Goal: Task Accomplishment & Management: Manage account settings

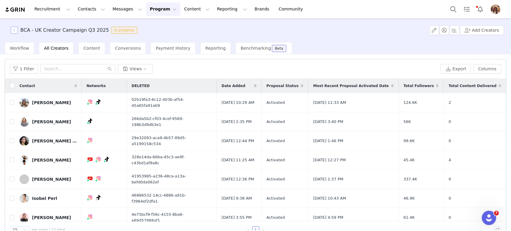
click at [13, 33] on button "button" at bounding box center [14, 30] width 7 height 7
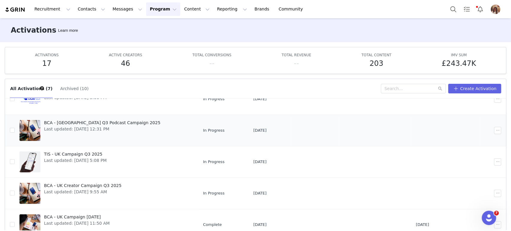
scroll to position [31, 0]
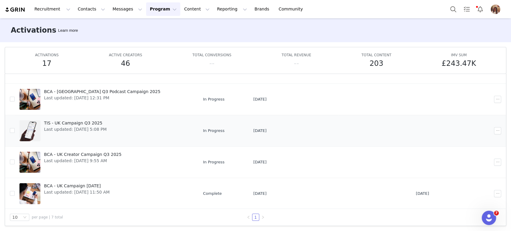
click at [56, 130] on span "Last updated: [DATE] 5:08 PM" at bounding box center [75, 129] width 63 height 6
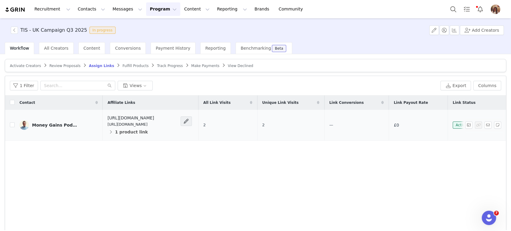
click at [70, 125] on div "Money Gains Podcast" at bounding box center [54, 125] width 45 height 5
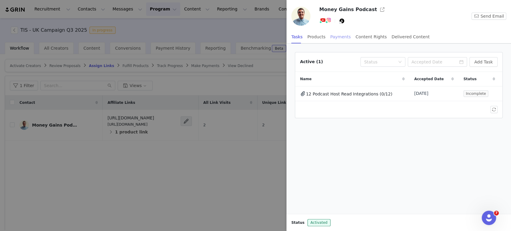
click at [334, 35] on div "Payments" at bounding box center [340, 36] width 21 height 13
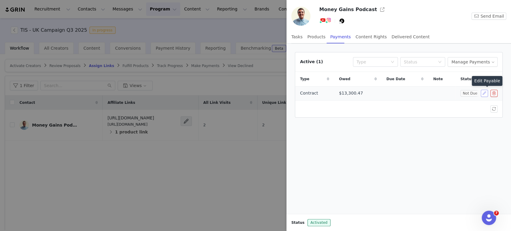
click at [485, 92] on button "button" at bounding box center [484, 93] width 7 height 7
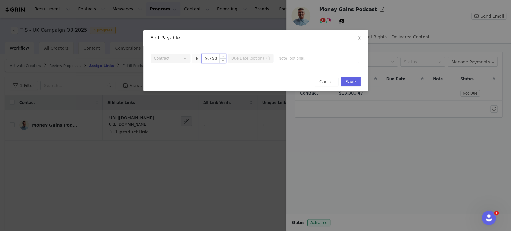
click at [216, 59] on input "9,750" at bounding box center [214, 58] width 24 height 9
type input "9,474"
click at [359, 81] on button "Save" at bounding box center [351, 82] width 20 height 10
